Goal: Transaction & Acquisition: Purchase product/service

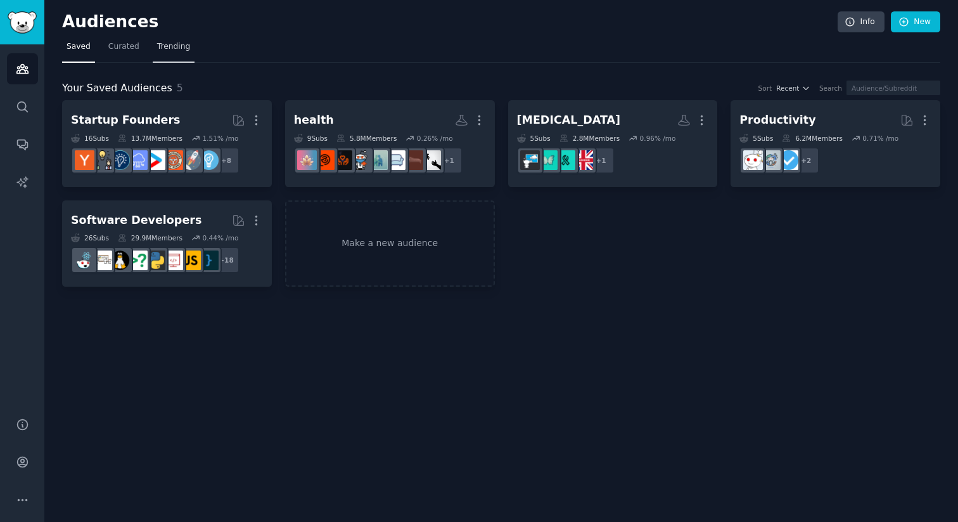
click at [179, 53] on link "Trending" at bounding box center [174, 50] width 42 height 26
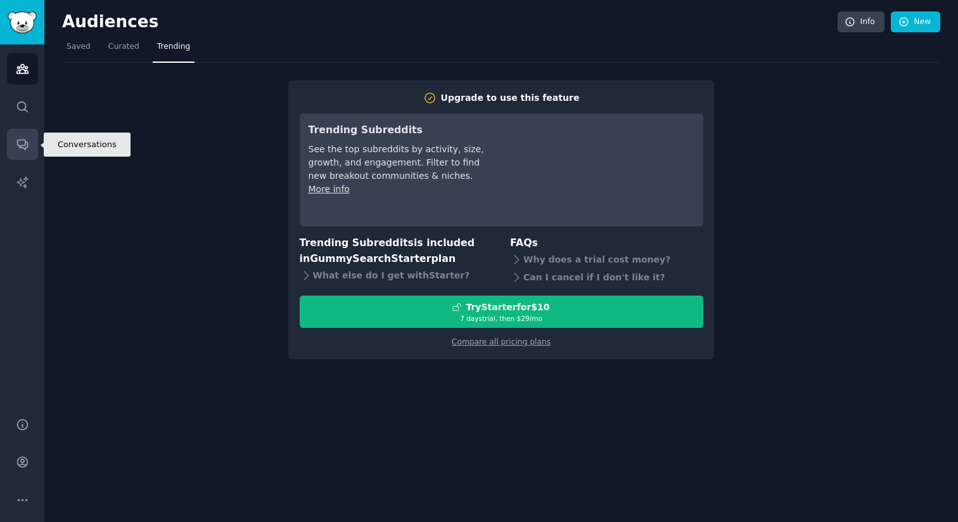
click at [23, 146] on icon "Sidebar" at bounding box center [22, 144] width 13 height 13
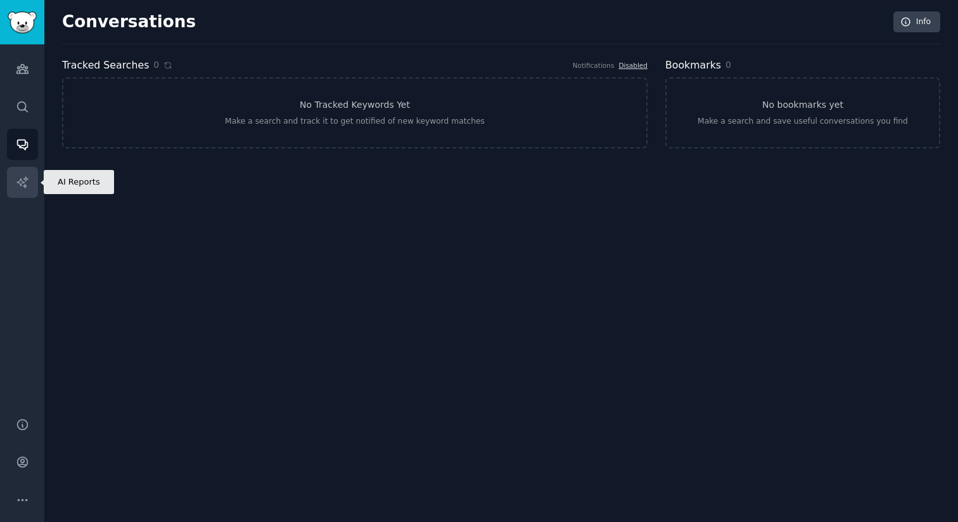
click at [22, 184] on icon "Sidebar" at bounding box center [22, 182] width 13 height 13
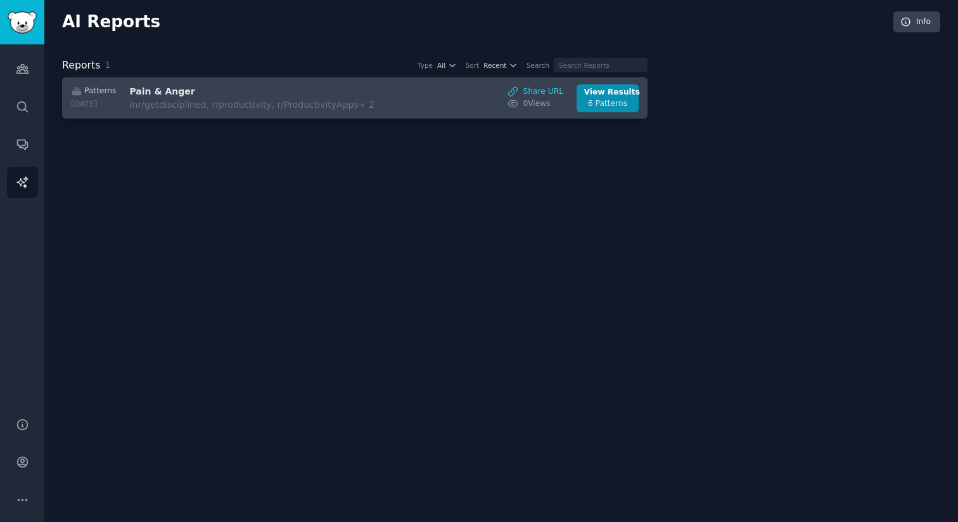
click at [158, 88] on h3 "Pain & Anger" at bounding box center [235, 91] width 213 height 13
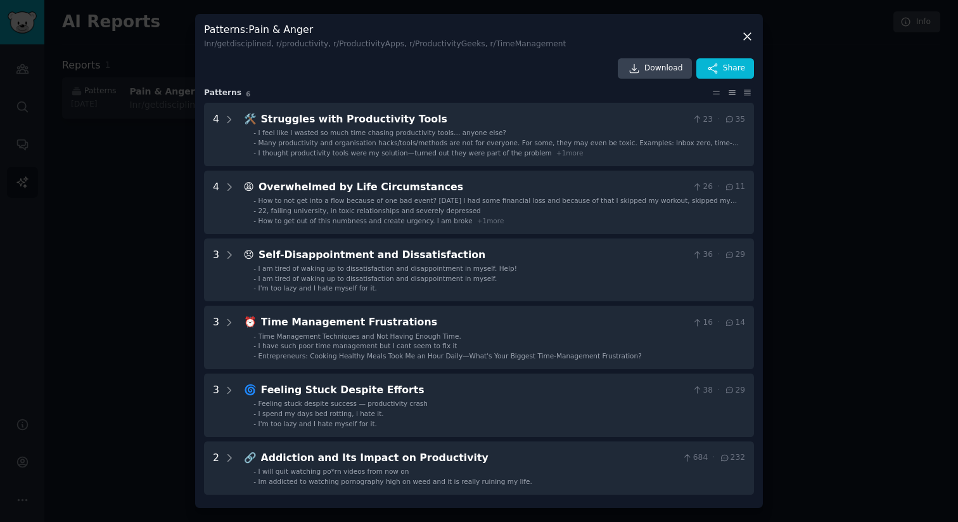
click at [151, 132] on div at bounding box center [479, 261] width 958 height 522
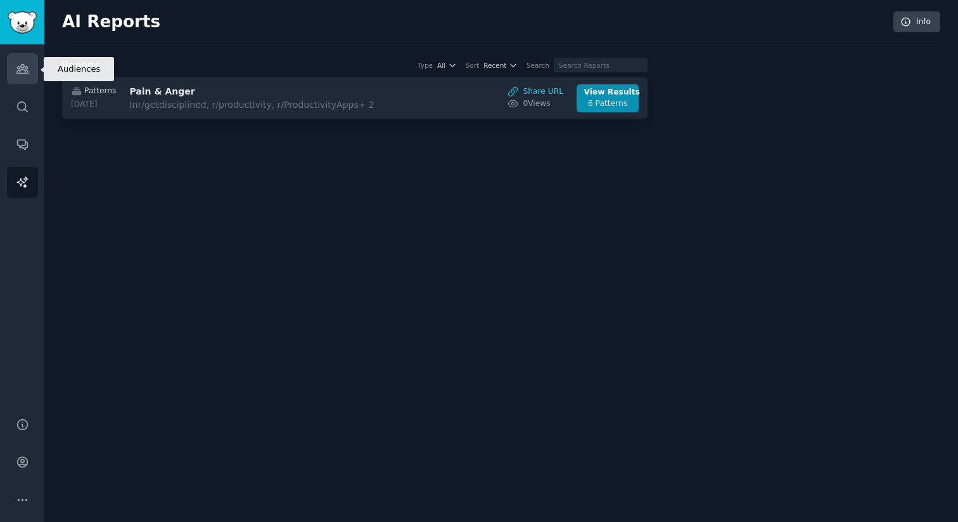
click at [12, 66] on link "Audiences" at bounding box center [22, 68] width 31 height 31
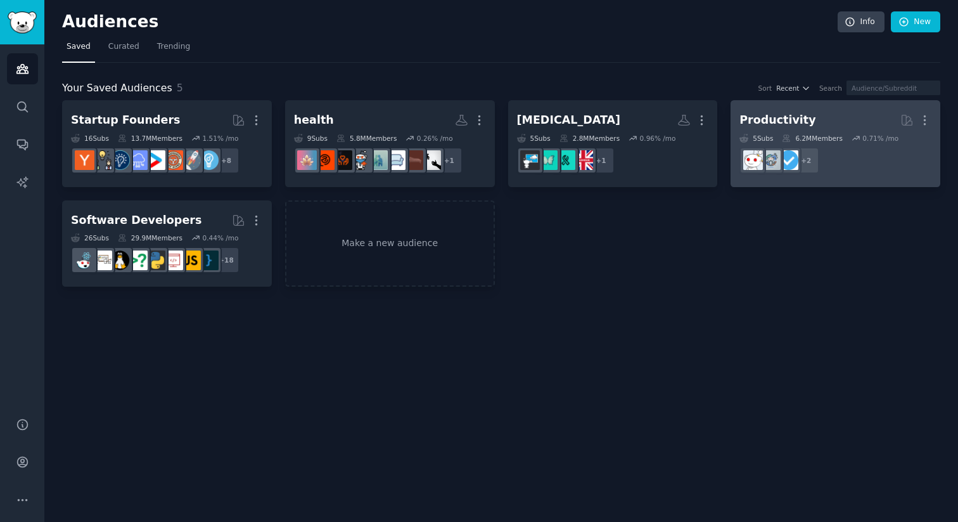
click at [788, 144] on dd "+ 2" at bounding box center [836, 160] width 192 height 35
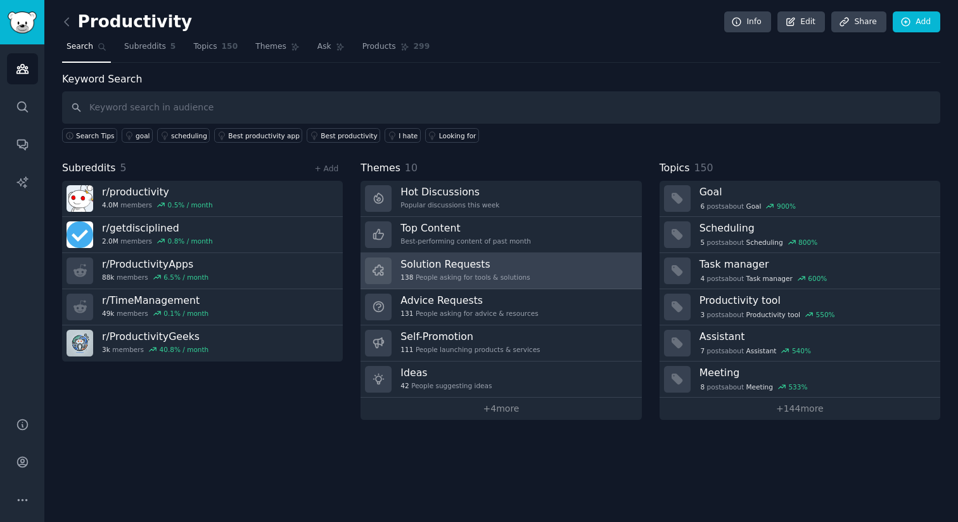
click at [519, 283] on div "Solution Requests 138 People asking for tools & solutions" at bounding box center [465, 270] width 129 height 27
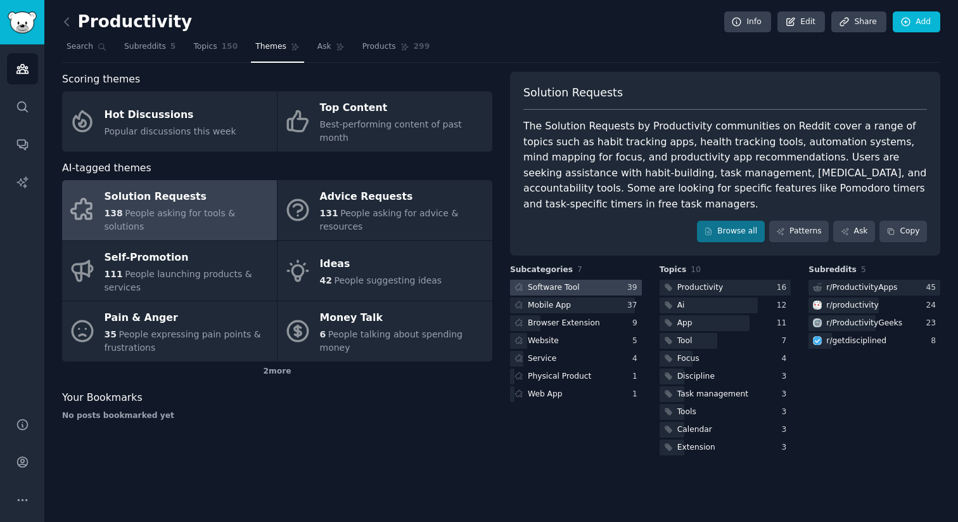
click at [576, 282] on div "Software Tool" at bounding box center [554, 287] width 52 height 11
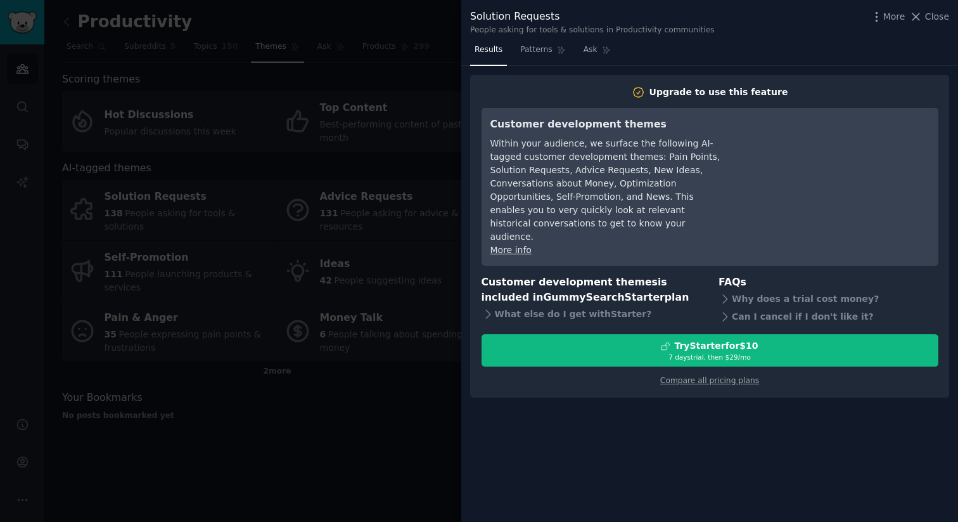
click at [413, 191] on div at bounding box center [479, 261] width 958 height 522
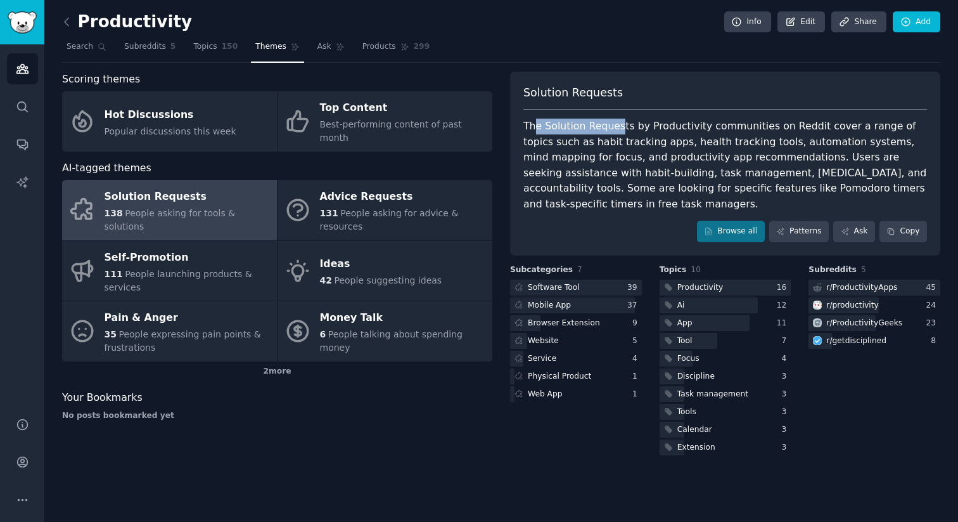
drag, startPoint x: 533, startPoint y: 125, endPoint x: 620, endPoint y: 125, distance: 86.8
click at [619, 125] on div "The Solution Requests by Productivity communities on Reddit cover a range of to…" at bounding box center [725, 165] width 404 height 93
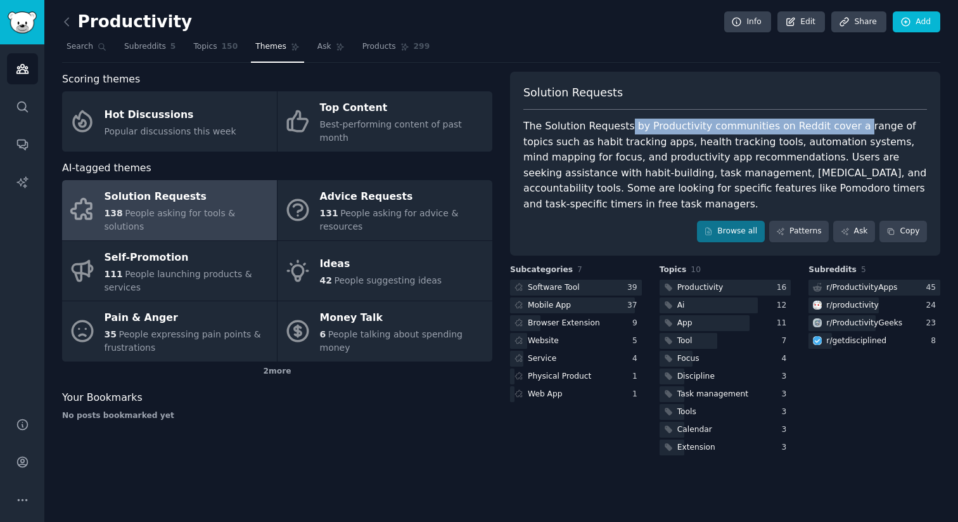
drag, startPoint x: 634, startPoint y: 125, endPoint x: 851, endPoint y: 127, distance: 216.1
click at [843, 126] on div "The Solution Requests by Productivity communities on Reddit cover a range of to…" at bounding box center [725, 165] width 404 height 93
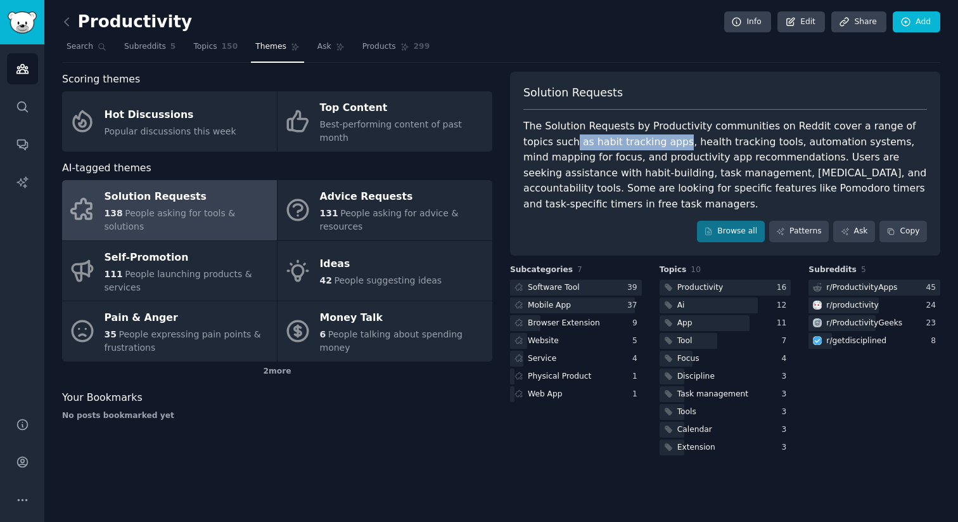
drag, startPoint x: 544, startPoint y: 141, endPoint x: 648, endPoint y: 141, distance: 103.3
click at [648, 141] on div "The Solution Requests by Productivity communities on Reddit cover a range of to…" at bounding box center [725, 165] width 404 height 93
drag, startPoint x: 658, startPoint y: 140, endPoint x: 745, endPoint y: 140, distance: 86.8
click at [745, 140] on div "The Solution Requests by Productivity communities on Reddit cover a range of to…" at bounding box center [725, 165] width 404 height 93
drag, startPoint x: 750, startPoint y: 142, endPoint x: 838, endPoint y: 142, distance: 87.5
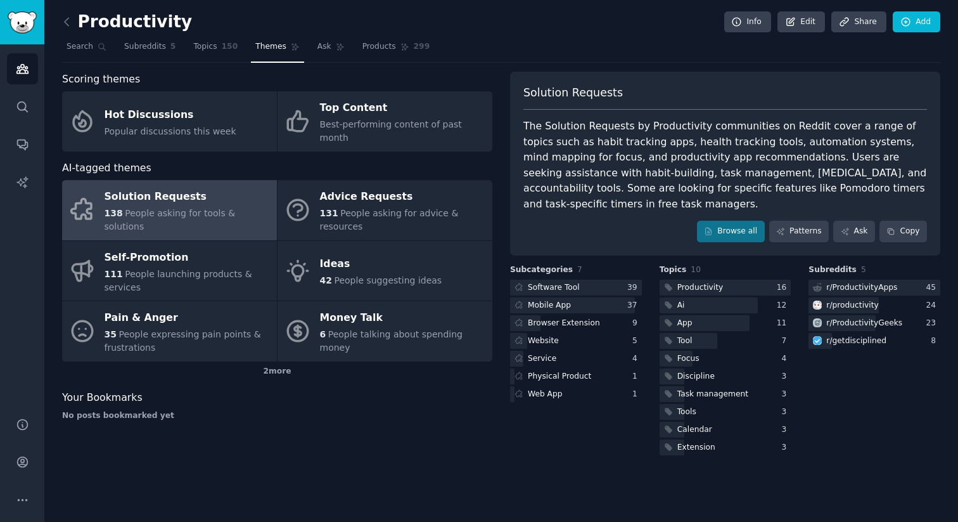
click at [835, 142] on div "The Solution Requests by Productivity communities on Reddit cover a range of to…" at bounding box center [725, 165] width 404 height 93
drag, startPoint x: 844, startPoint y: 140, endPoint x: 855, endPoint y: 142, distance: 11.6
click at [768, 141] on div "The Solution Requests by Productivity communities on Reddit cover a range of to…" at bounding box center [725, 165] width 404 height 93
drag, startPoint x: 845, startPoint y: 142, endPoint x: 542, endPoint y: 156, distance: 303.9
click at [542, 156] on div "The Solution Requests by Productivity communities on Reddit cover a range of to…" at bounding box center [725, 165] width 404 height 93
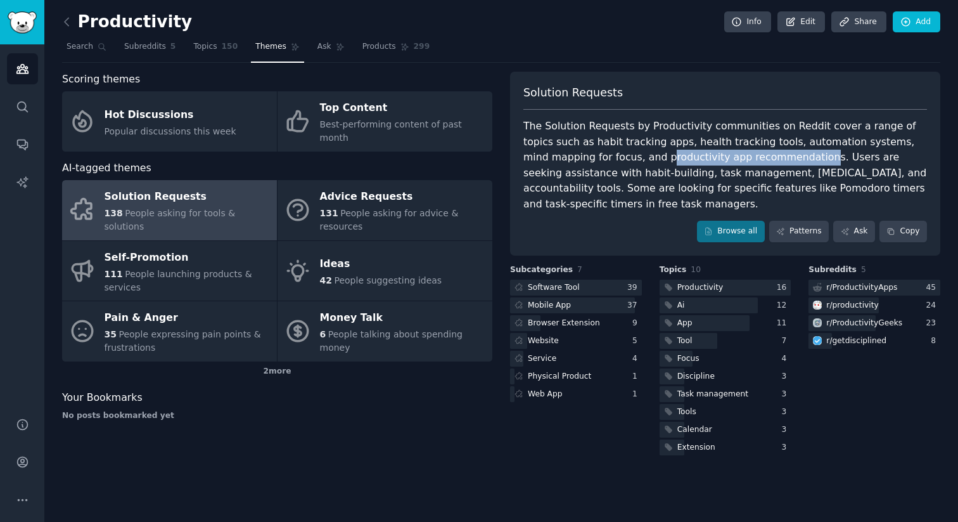
drag, startPoint x: 583, startPoint y: 157, endPoint x: 729, endPoint y: 158, distance: 145.8
click at [728, 158] on div "The Solution Requests by Productivity communities on Reddit cover a range of to…" at bounding box center [725, 165] width 404 height 93
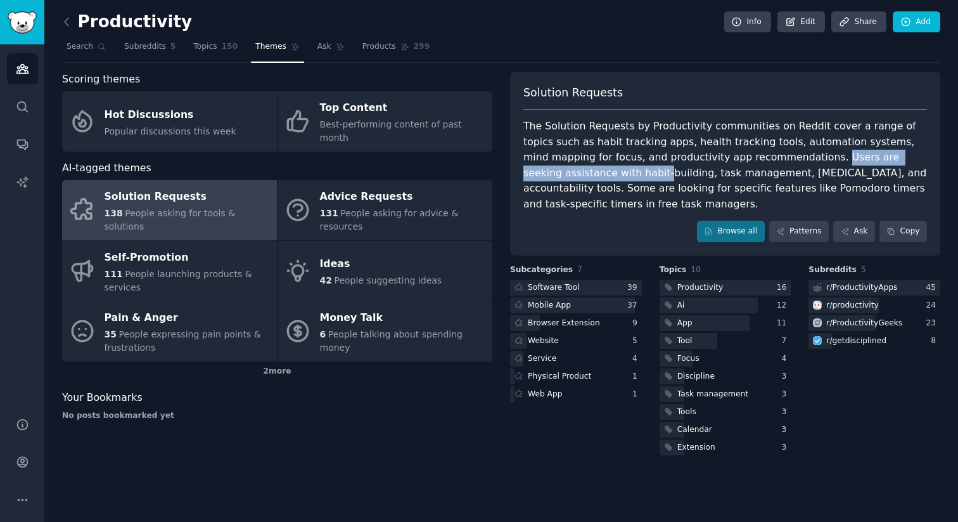
drag, startPoint x: 737, startPoint y: 158, endPoint x: 880, endPoint y: 162, distance: 142.7
click at [923, 158] on div "The Solution Requests by Productivity communities on Reddit cover a range of to…" at bounding box center [725, 165] width 404 height 93
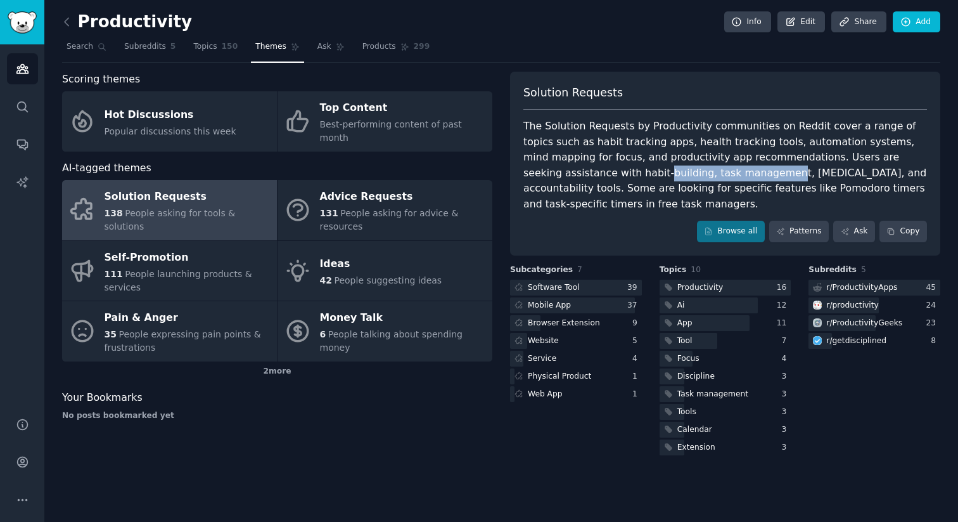
drag, startPoint x: 518, startPoint y: 173, endPoint x: 644, endPoint y: 173, distance: 125.5
click at [644, 173] on div "Solution Requests The Solution Requests by Productivity communities on Reddit c…" at bounding box center [725, 164] width 430 height 184
drag, startPoint x: 676, startPoint y: 174, endPoint x: 712, endPoint y: 174, distance: 36.1
click at [712, 174] on div "The Solution Requests by Productivity communities on Reddit cover a range of to…" at bounding box center [725, 165] width 404 height 93
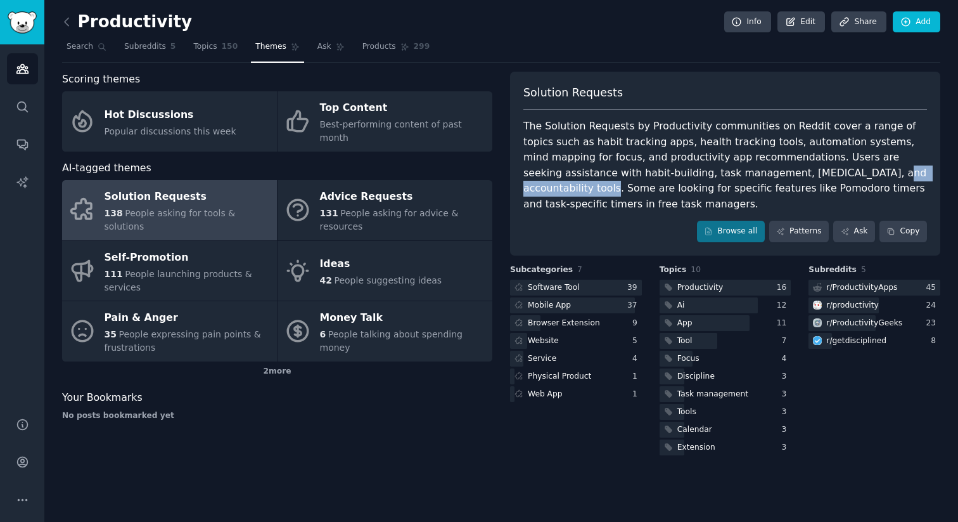
drag, startPoint x: 725, startPoint y: 174, endPoint x: 828, endPoint y: 173, distance: 102.7
click at [828, 173] on div "The Solution Requests by Productivity communities on Reddit cover a range of to…" at bounding box center [725, 165] width 404 height 93
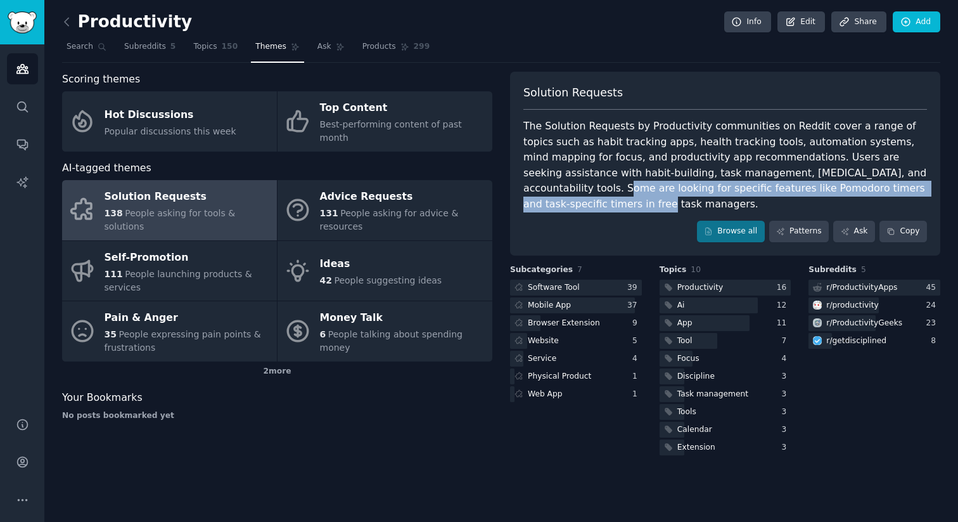
drag, startPoint x: 838, startPoint y: 172, endPoint x: 850, endPoint y: 189, distance: 20.4
click at [849, 189] on div "The Solution Requests by Productivity communities on Reddit cover a range of to…" at bounding box center [725, 165] width 404 height 93
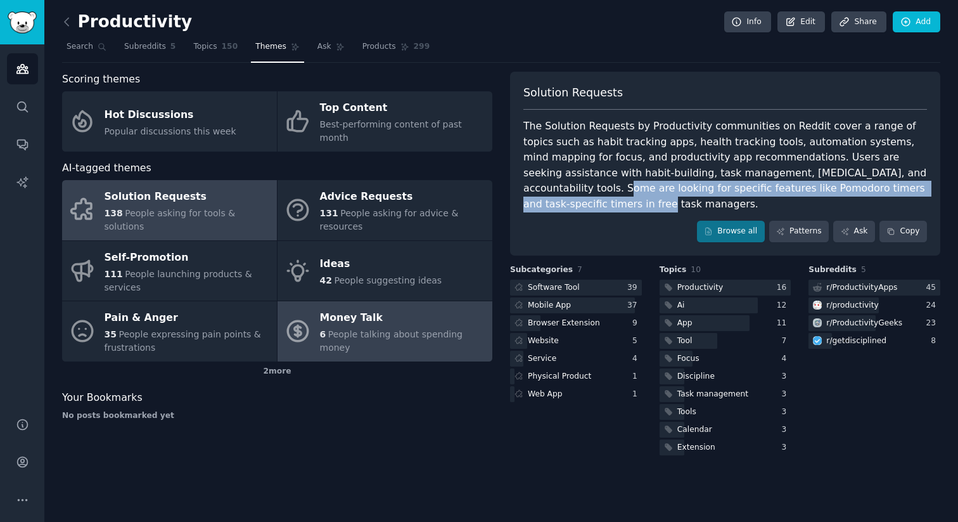
click at [367, 318] on div "Money Talk" at bounding box center [403, 318] width 166 height 20
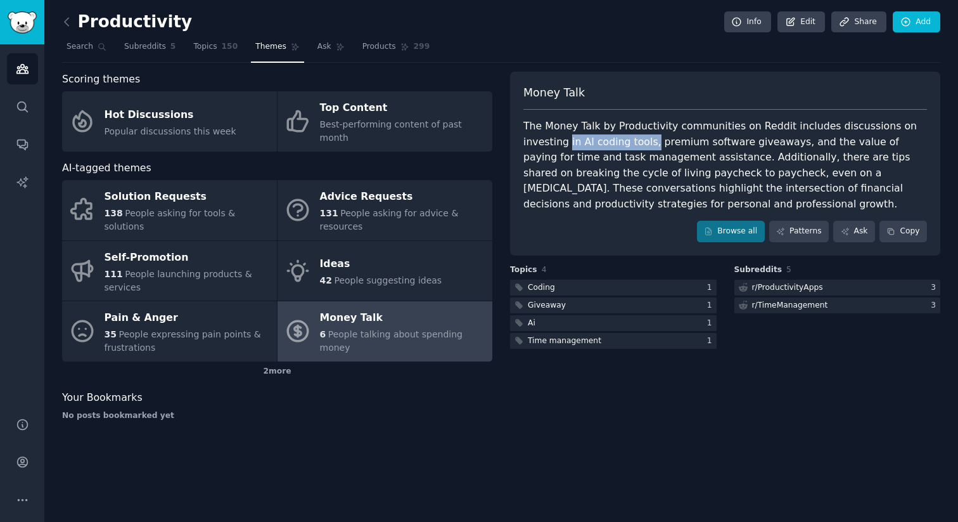
drag, startPoint x: 545, startPoint y: 139, endPoint x: 603, endPoint y: 140, distance: 57.7
click at [603, 140] on div "Money Talk The Money Talk by Productivity communities on Reddit includes discus…" at bounding box center [725, 164] width 430 height 184
drag, startPoint x: 605, startPoint y: 140, endPoint x: 734, endPoint y: 143, distance: 128.7
click at [734, 143] on div "The Money Talk by Productivity communities on Reddit includes discussions on in…" at bounding box center [725, 165] width 404 height 93
drag, startPoint x: 806, startPoint y: 141, endPoint x: 922, endPoint y: 142, distance: 116.0
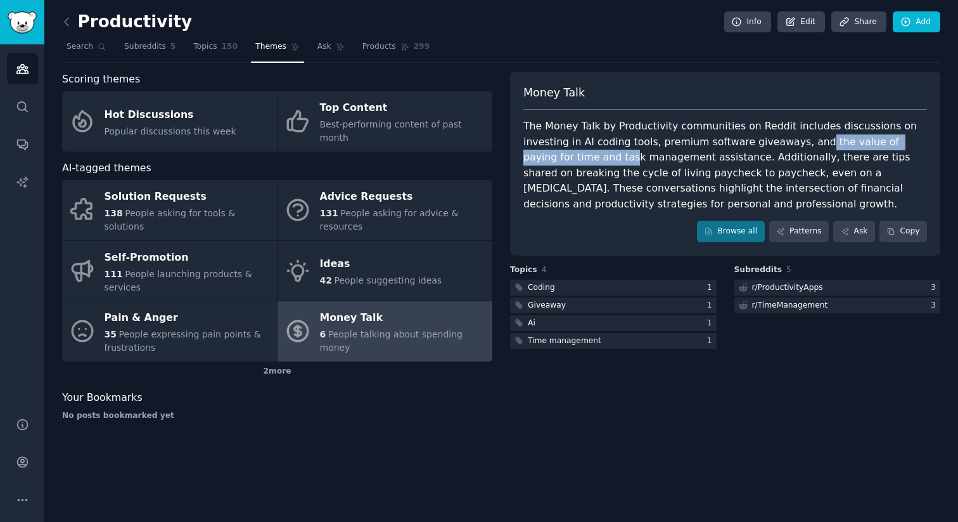
click at [922, 142] on div "The Money Talk by Productivity communities on Reddit includes discussions on in…" at bounding box center [725, 165] width 404 height 93
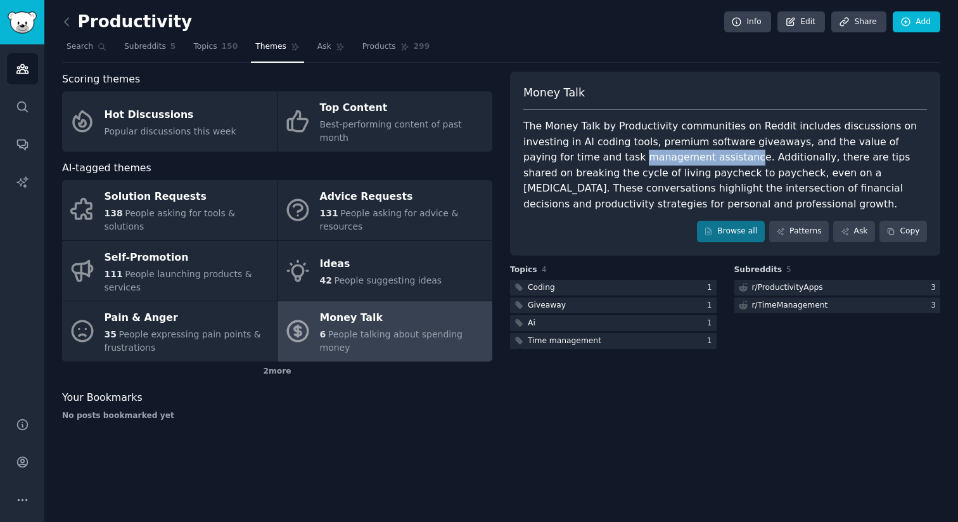
drag, startPoint x: 584, startPoint y: 155, endPoint x: 625, endPoint y: 155, distance: 41.2
click at [625, 155] on div "Money Talk The Money Talk by Productivity communities on Reddit includes discus…" at bounding box center [725, 164] width 430 height 184
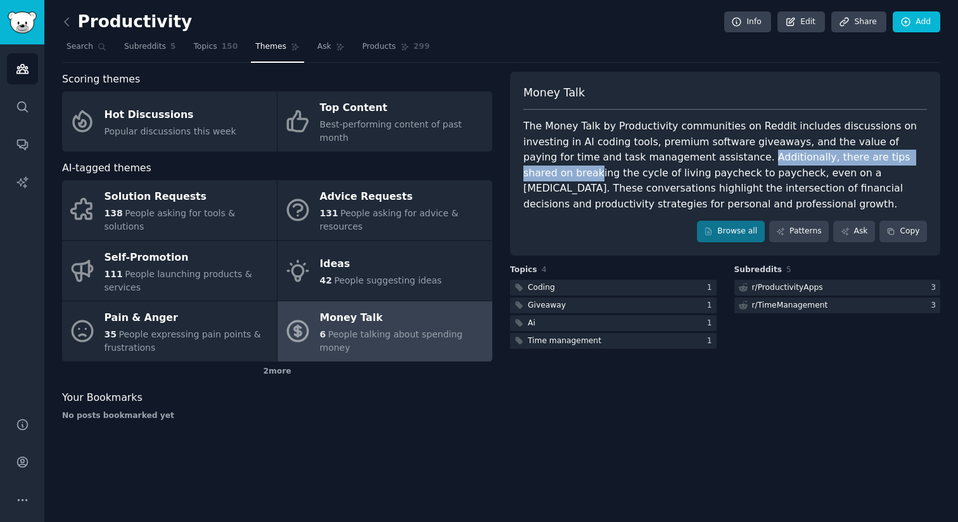
drag, startPoint x: 671, startPoint y: 156, endPoint x: 830, endPoint y: 157, distance: 159.7
click at [830, 157] on div "The Money Talk by Productivity communities on Reddit includes discussions on in…" at bounding box center [725, 165] width 404 height 93
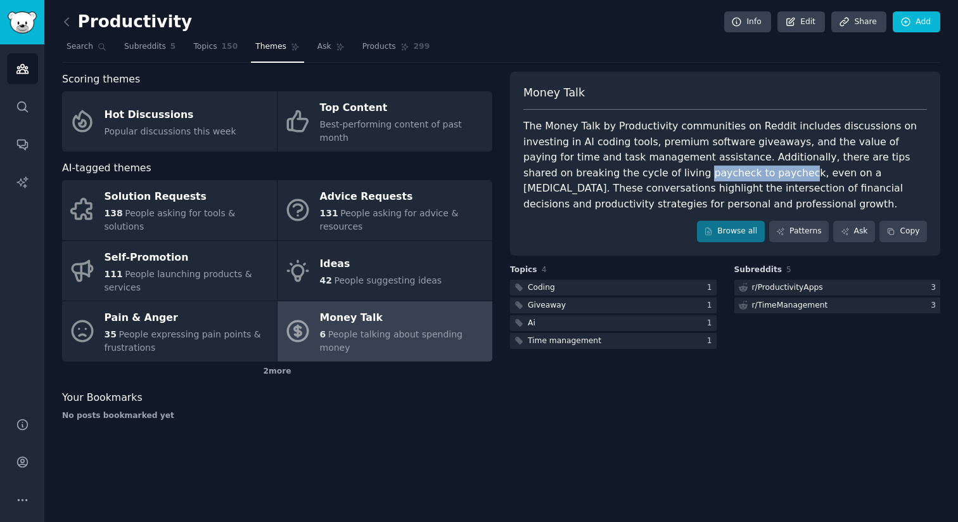
drag, startPoint x: 524, startPoint y: 169, endPoint x: 620, endPoint y: 169, distance: 96.3
click at [620, 169] on div "The Money Talk by Productivity communities on Reddit includes discussions on in…" at bounding box center [725, 165] width 404 height 93
drag, startPoint x: 638, startPoint y: 171, endPoint x: 717, endPoint y: 172, distance: 79.9
click at [717, 172] on div "The Money Talk by Productivity communities on Reddit includes discussions on in…" at bounding box center [725, 165] width 404 height 93
drag, startPoint x: 767, startPoint y: 173, endPoint x: 886, endPoint y: 174, distance: 119.2
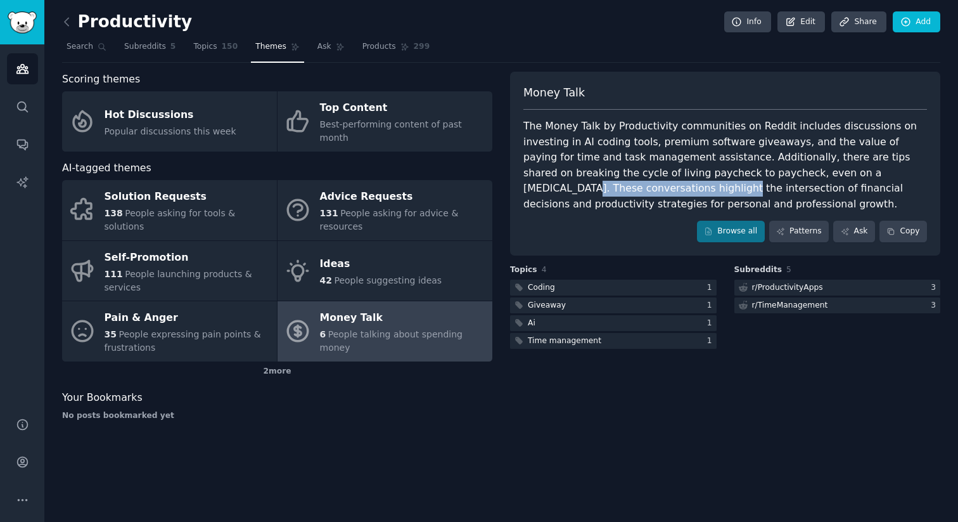
click at [886, 174] on div "The Money Talk by Productivity communities on Reddit includes discussions on in…" at bounding box center [725, 165] width 404 height 93
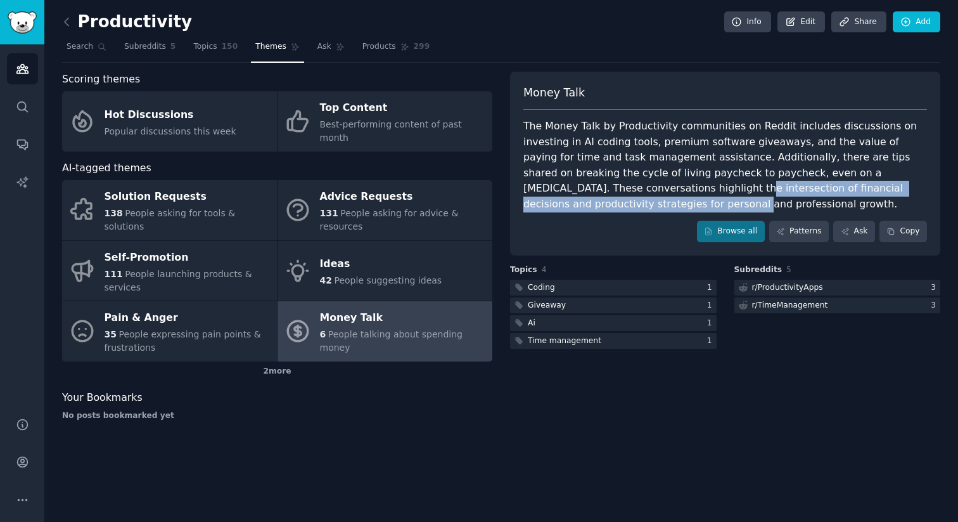
drag, startPoint x: 562, startPoint y: 184, endPoint x: 904, endPoint y: 188, distance: 341.6
click at [913, 188] on div "The Money Talk by Productivity communities on Reddit includes discussions on in…" at bounding box center [725, 165] width 404 height 93
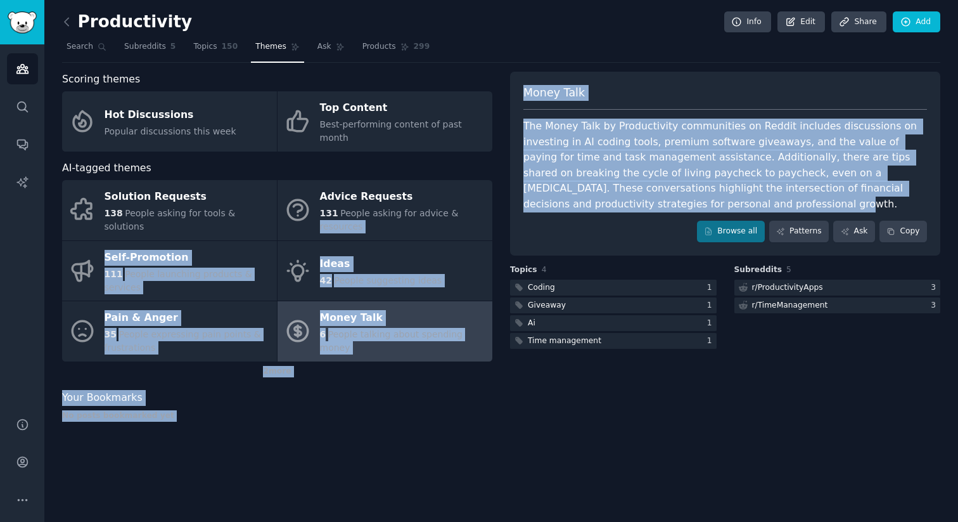
click at [498, 202] on div "Scoring themes Hot Discussions Popular discussions this week Top Content Best-p…" at bounding box center [501, 251] width 878 height 359
click at [528, 159] on div "The Money Talk by Productivity communities on Reddit includes discussions on in…" at bounding box center [725, 165] width 404 height 93
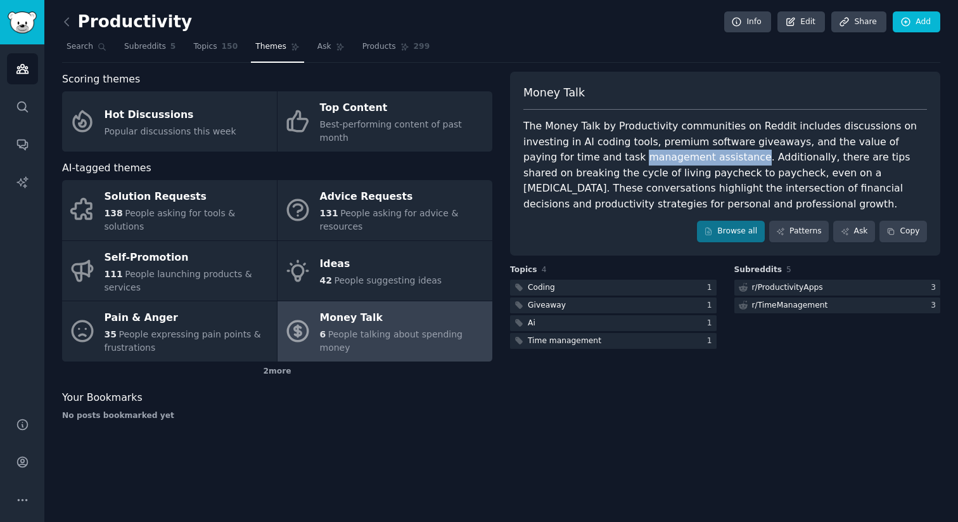
drag, startPoint x: 522, startPoint y: 157, endPoint x: 631, endPoint y: 154, distance: 109.7
click at [631, 154] on div "Money Talk The Money Talk by Productivity communities on Reddit includes discus…" at bounding box center [725, 164] width 430 height 184
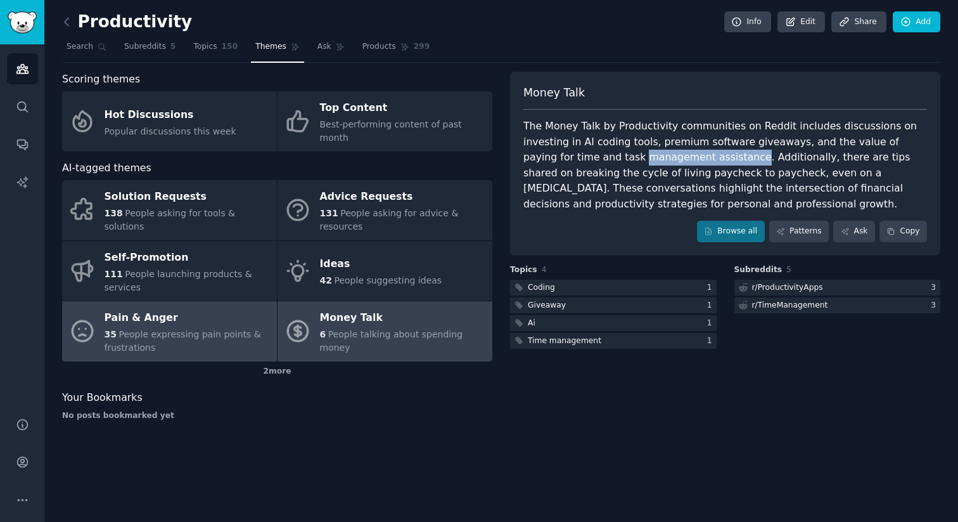
click at [205, 328] on div "35 People expressing pain points & frustrations" at bounding box center [188, 341] width 166 height 27
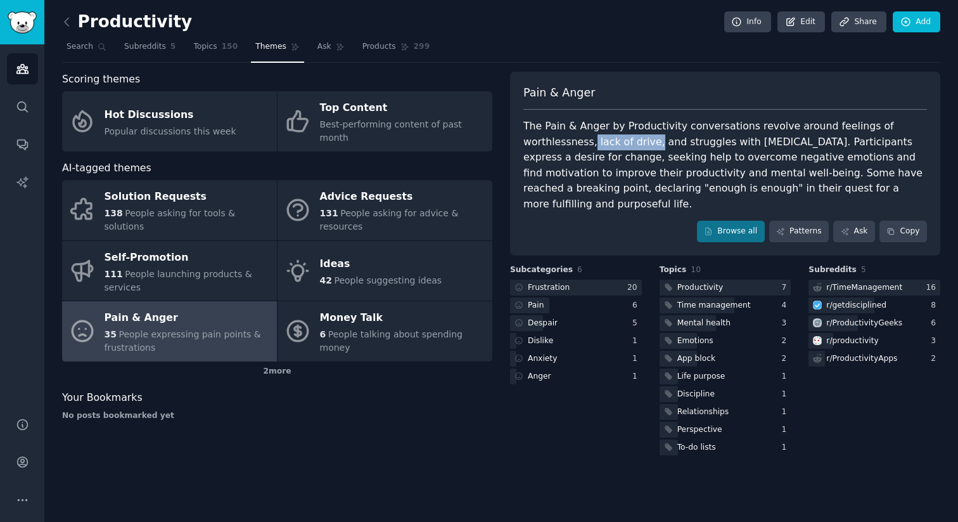
drag, startPoint x: 594, startPoint y: 141, endPoint x: 650, endPoint y: 141, distance: 56.4
click at [650, 141] on div "The Pain & Anger by Productivity conversations revolve around feelings of worth…" at bounding box center [725, 165] width 404 height 93
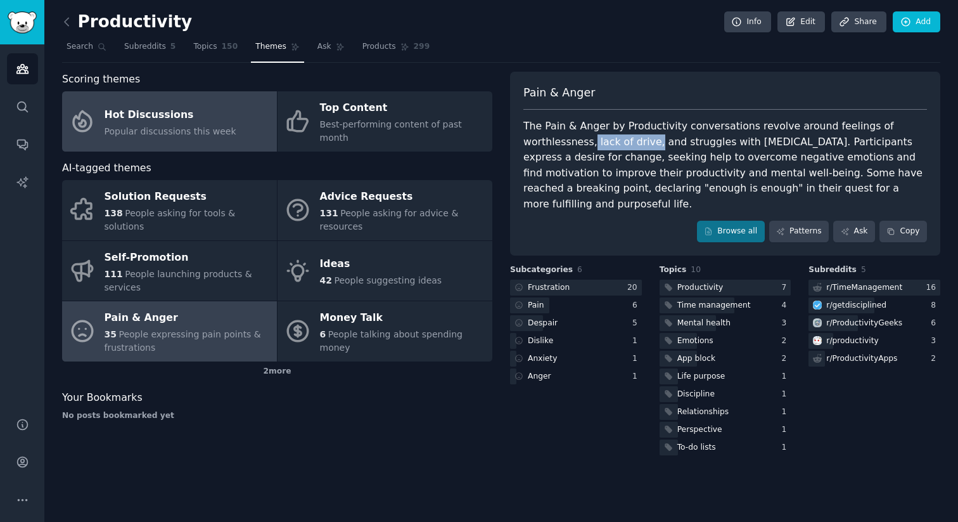
click at [198, 108] on div "Hot Discussions" at bounding box center [171, 115] width 132 height 20
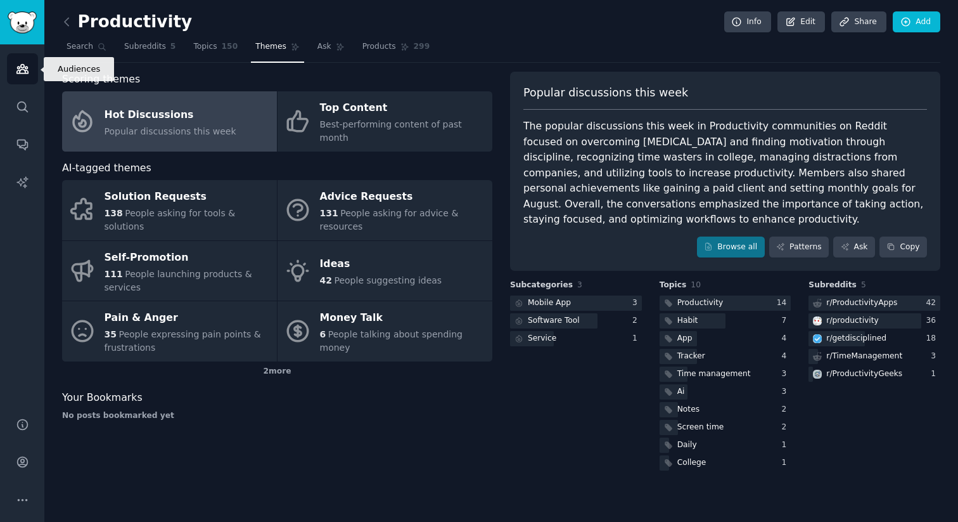
click at [29, 65] on link "Audiences" at bounding box center [22, 68] width 31 height 31
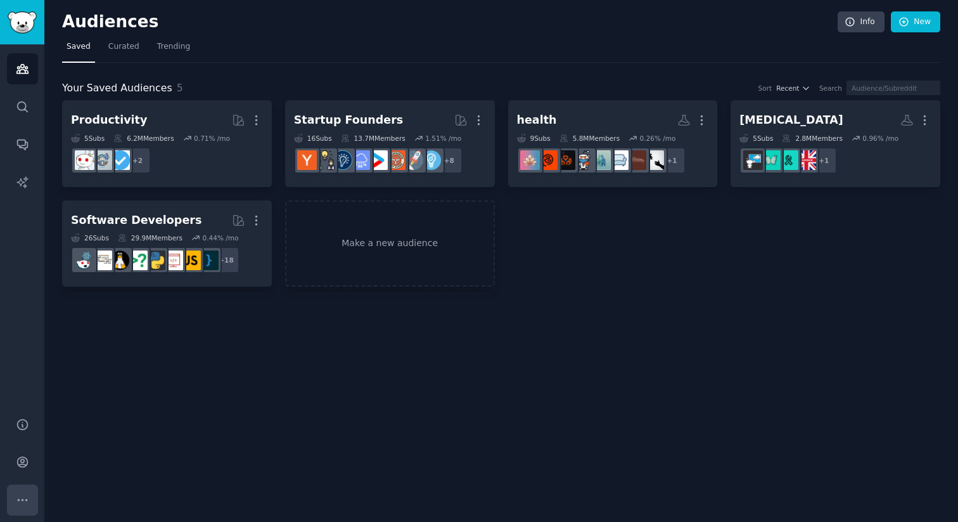
click at [25, 508] on button "More" at bounding box center [22, 499] width 31 height 31
click at [23, 192] on link "AI Reports" at bounding box center [22, 182] width 31 height 31
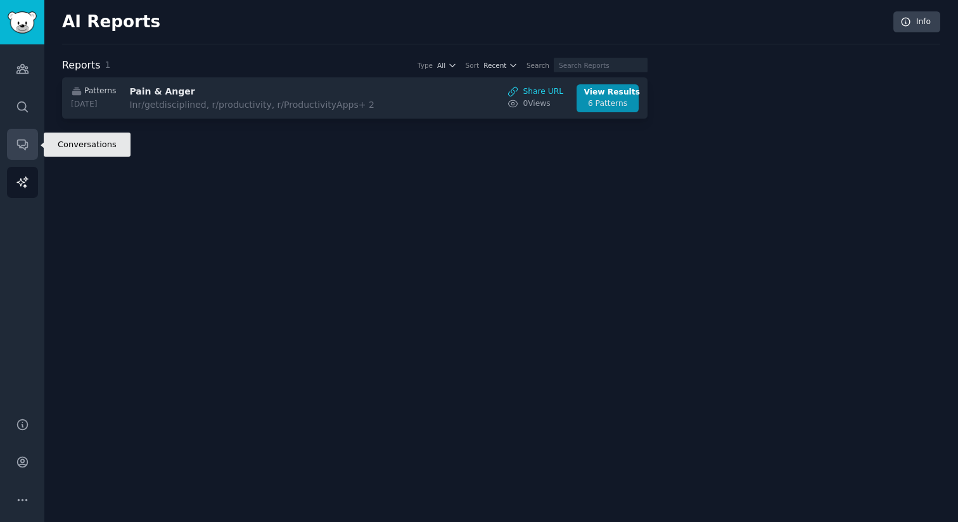
click at [13, 148] on link "Conversations" at bounding box center [22, 144] width 31 height 31
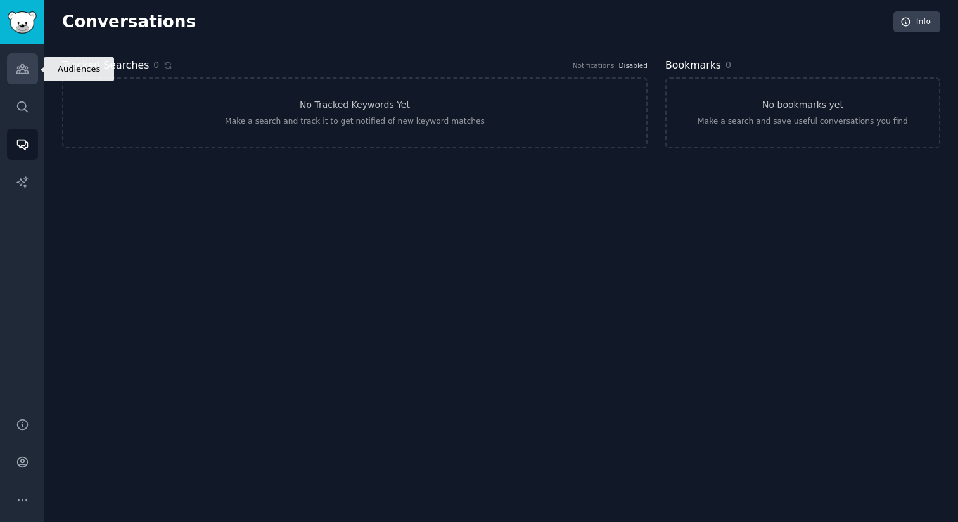
click at [24, 69] on icon "Sidebar" at bounding box center [21, 69] width 11 height 9
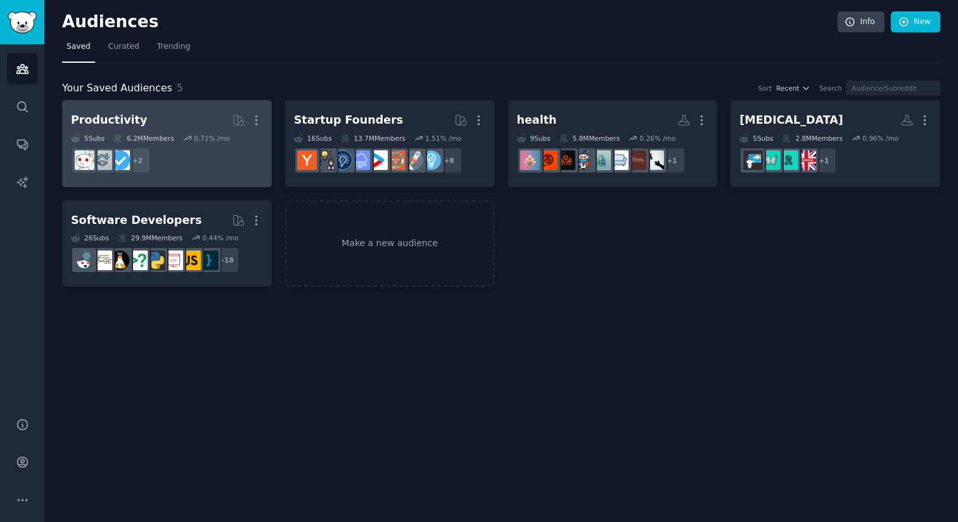
click at [179, 166] on dd "+ 2" at bounding box center [167, 160] width 192 height 35
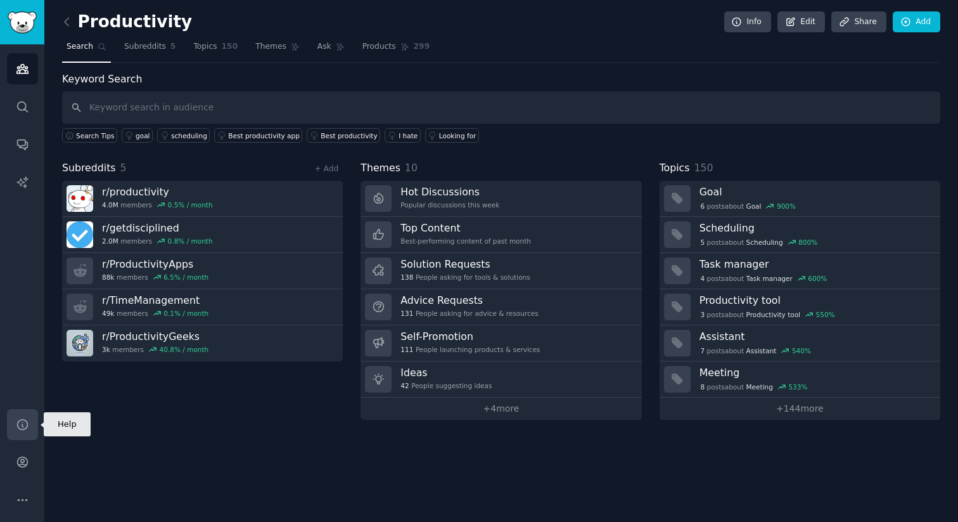
click at [21, 425] on icon "Sidebar" at bounding box center [22, 424] width 13 height 13
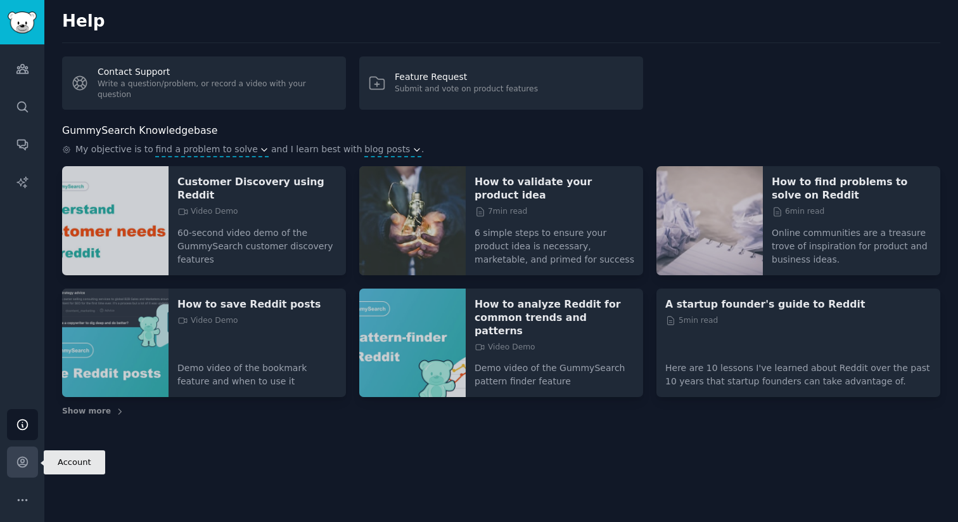
click at [22, 453] on link "Account" at bounding box center [22, 461] width 31 height 31
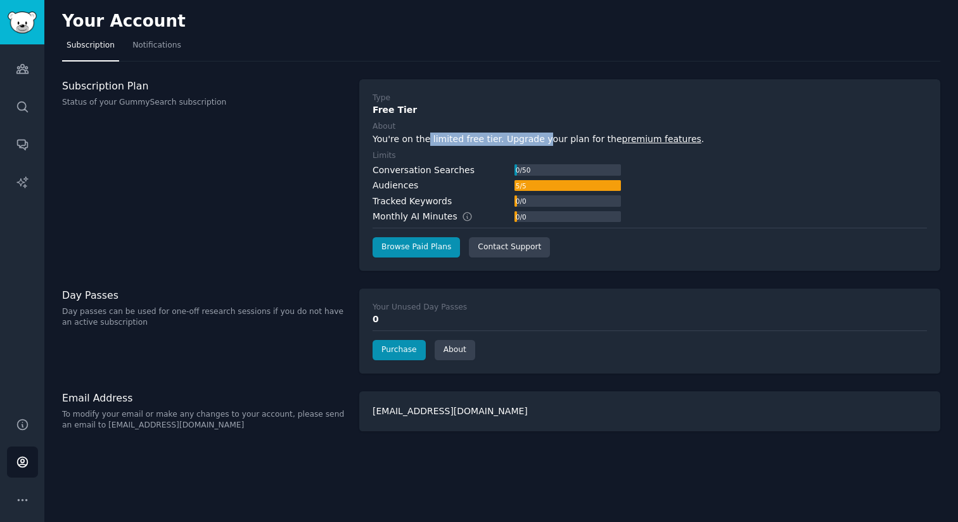
drag, startPoint x: 424, startPoint y: 141, endPoint x: 537, endPoint y: 139, distance: 112.8
click at [537, 139] on div "You're on the limited free tier. Upgrade your plan for the premium features ." at bounding box center [650, 138] width 555 height 13
drag, startPoint x: 373, startPoint y: 170, endPoint x: 480, endPoint y: 172, distance: 107.7
click at [481, 172] on div "Conversation Searches 0 / 50" at bounding box center [497, 170] width 248 height 13
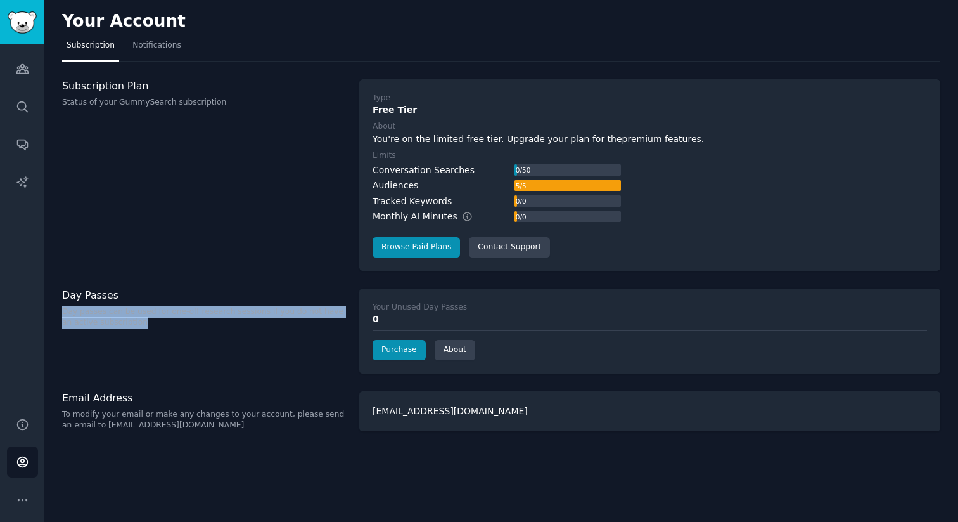
drag, startPoint x: 61, startPoint y: 312, endPoint x: 132, endPoint y: 327, distance: 72.6
click at [132, 327] on div "Your Account Subscription Notifications Subscription Plan Status of your GummyS…" at bounding box center [501, 261] width 914 height 522
click at [132, 327] on p "Day passes can be used for one-off research sessions if you do not have an acti…" at bounding box center [204, 317] width 284 height 22
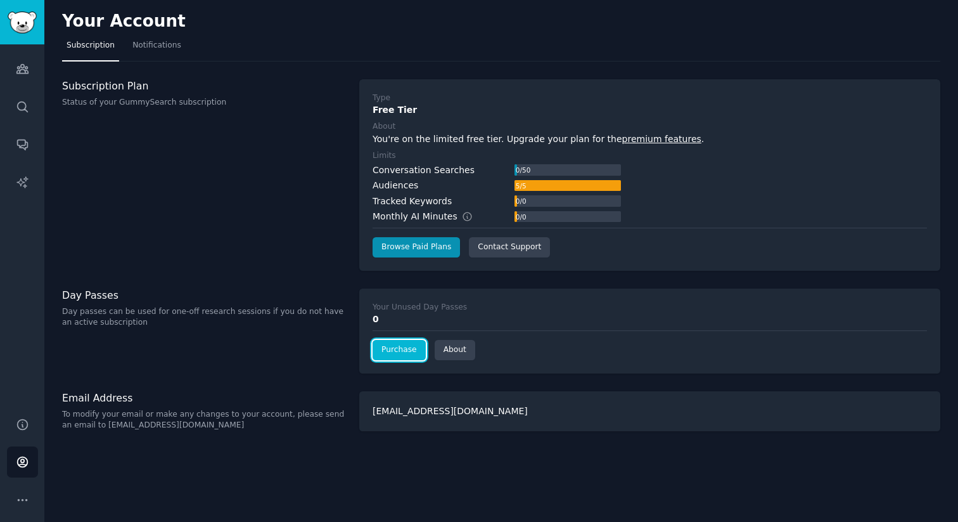
click at [395, 350] on link "Purchase" at bounding box center [399, 350] width 53 height 20
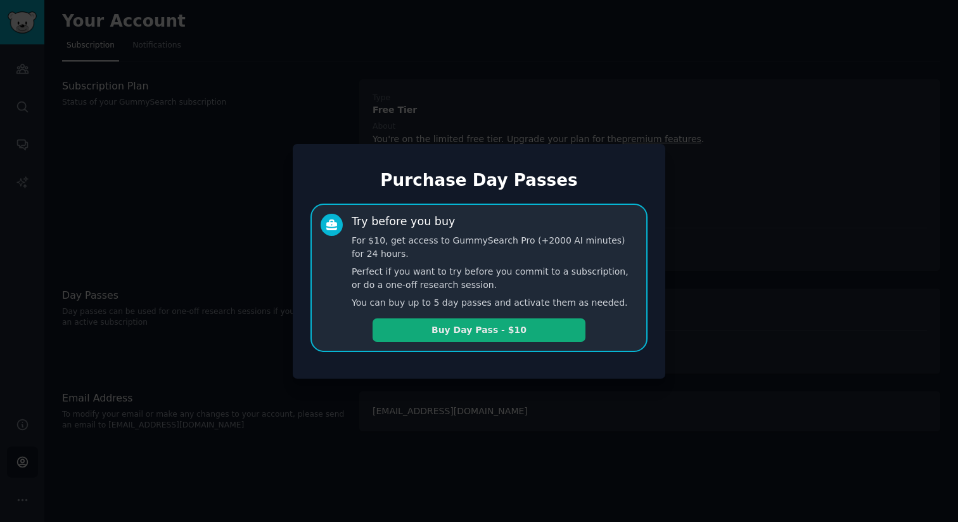
click at [492, 334] on button "Buy Day Pass - $10" at bounding box center [479, 329] width 213 height 23
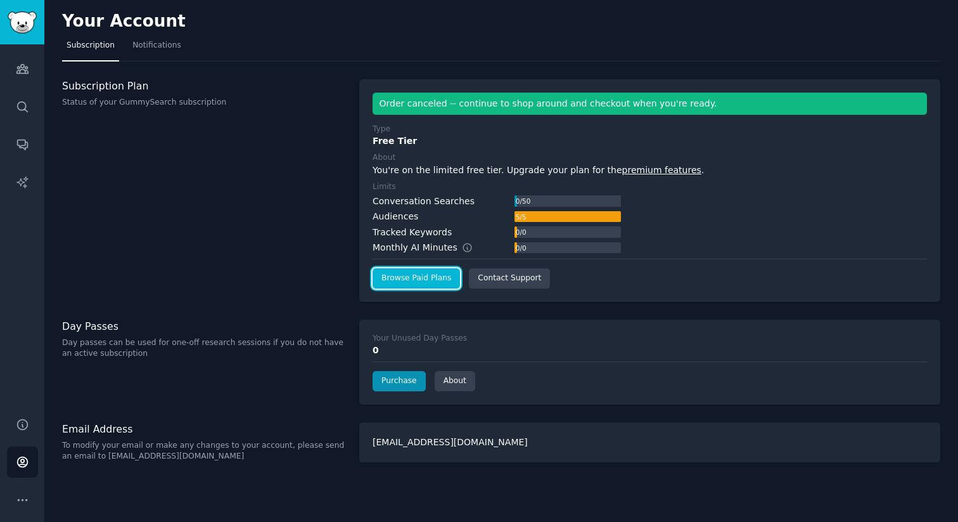
click at [403, 284] on link "Browse Paid Plans" at bounding box center [416, 278] width 87 height 20
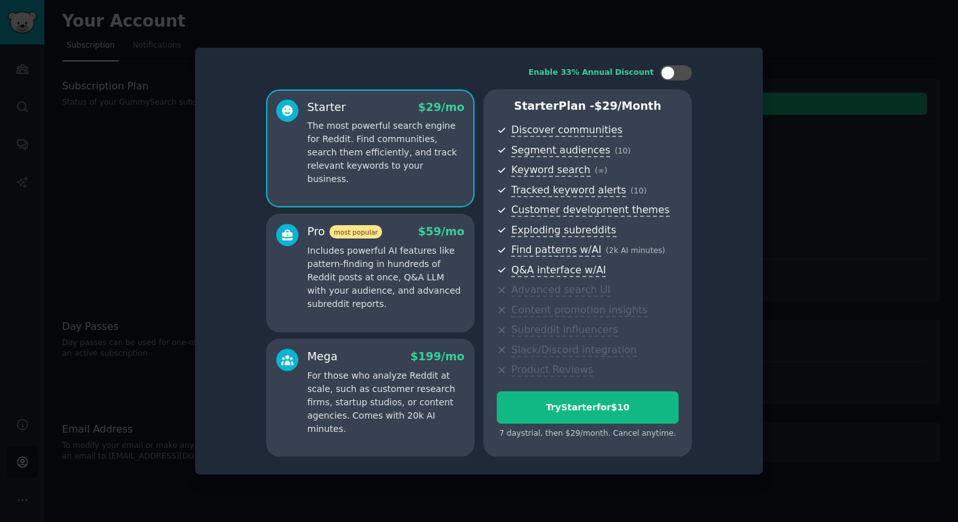
click at [122, 183] on div at bounding box center [479, 261] width 958 height 522
